Goal: Find specific page/section

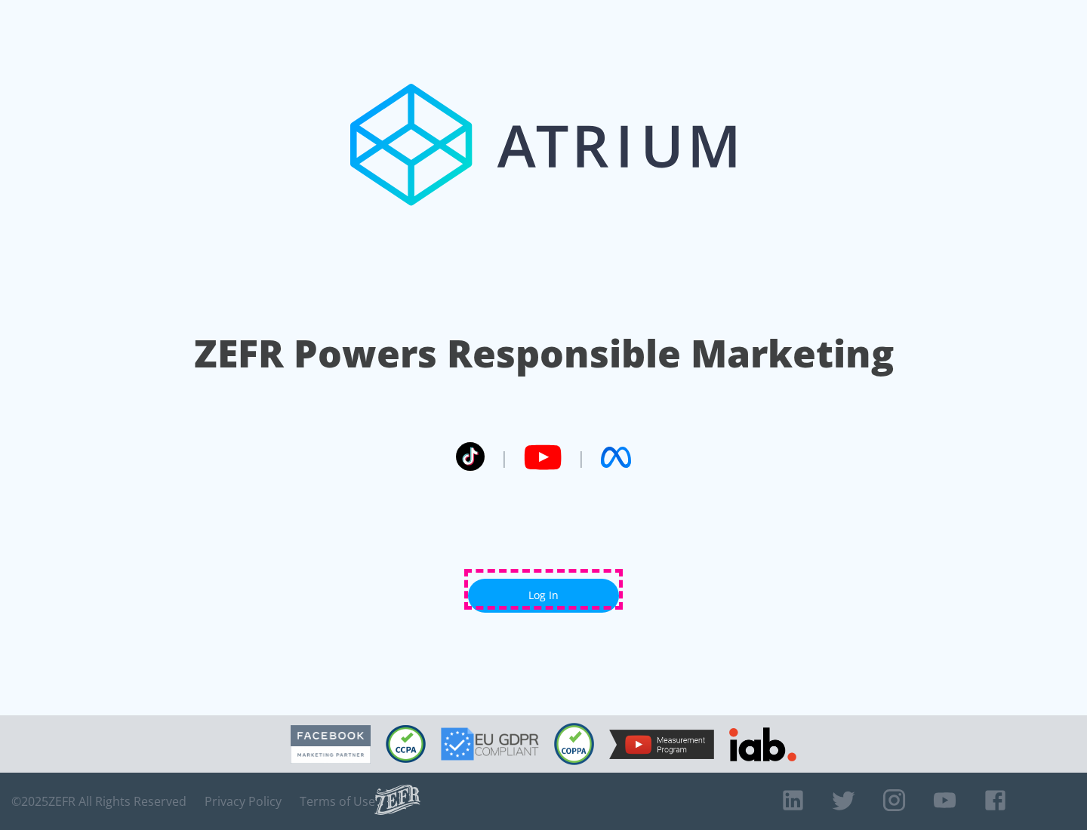
click at [543, 589] on link "Log In" at bounding box center [543, 596] width 151 height 34
